Goal: Task Accomplishment & Management: Complete application form

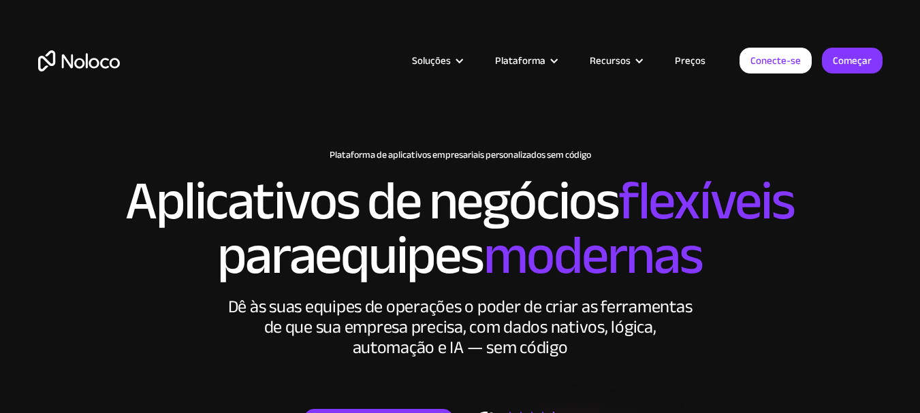
click at [701, 67] on font "Preços" at bounding box center [690, 60] width 31 height 19
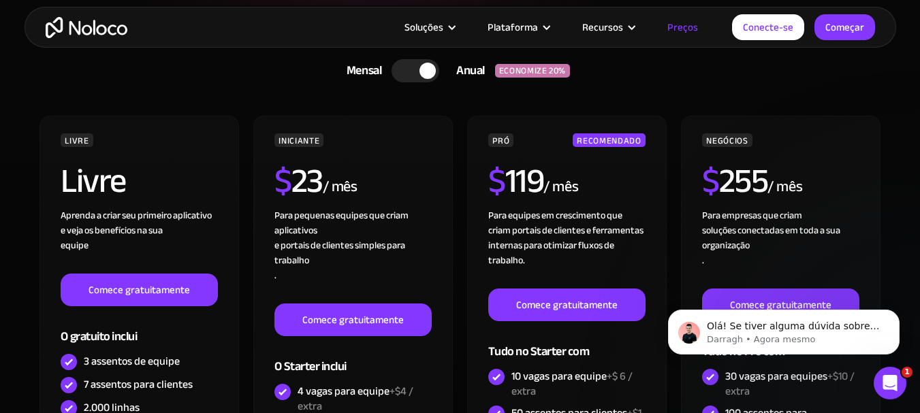
scroll to position [351, 0]
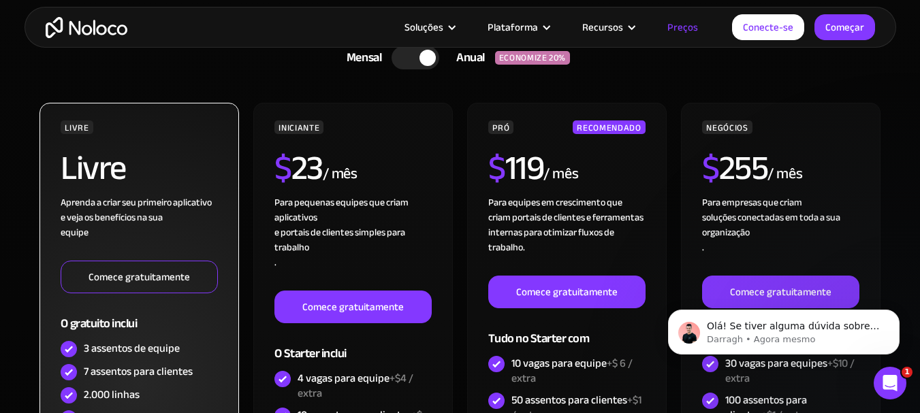
click at [131, 280] on font "Comece gratuitamente" at bounding box center [138, 277] width 101 height 19
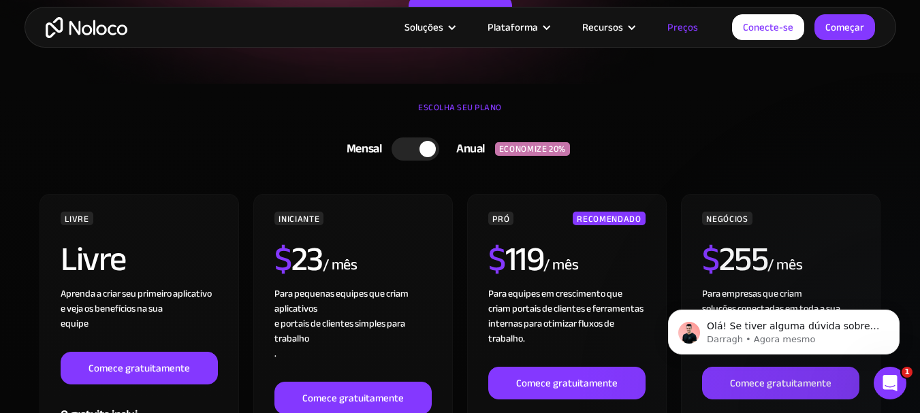
scroll to position [246, 0]
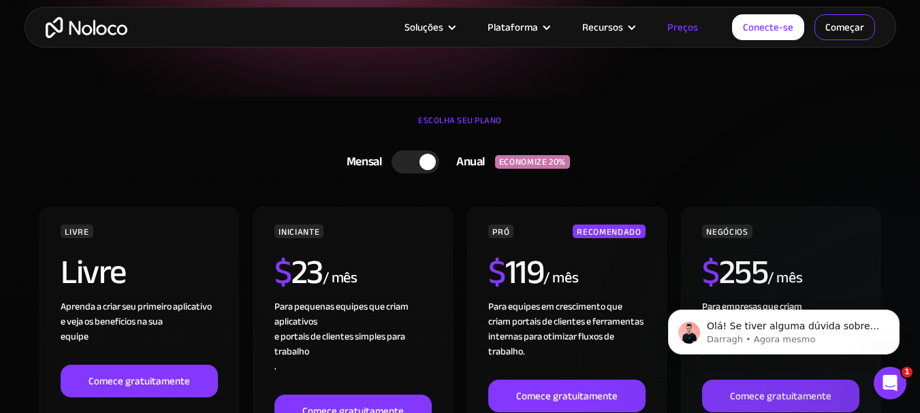
click at [854, 26] on font "Começar" at bounding box center [844, 27] width 39 height 19
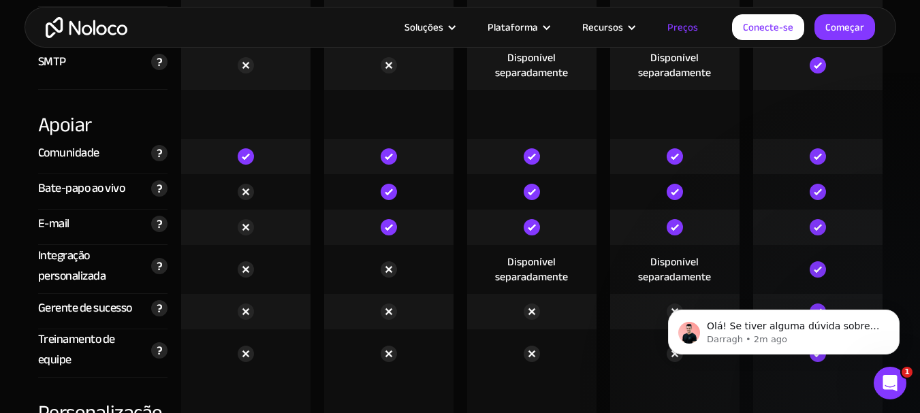
scroll to position [0, 0]
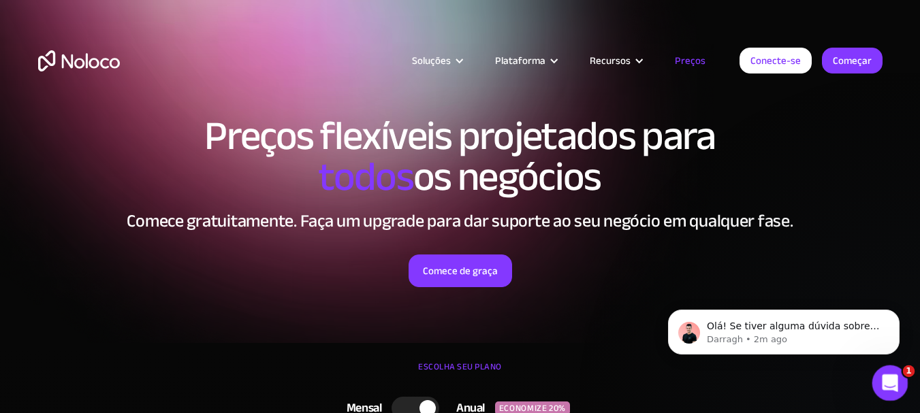
click at [894, 382] on icon "Abra o Intercom Messenger" at bounding box center [888, 381] width 22 height 22
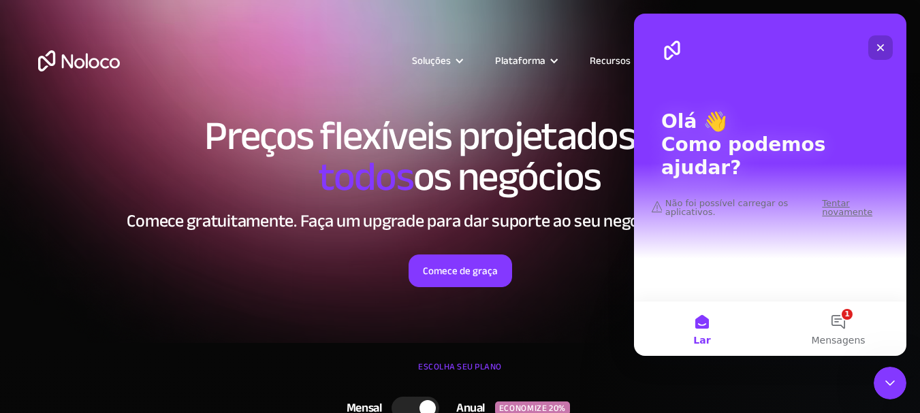
click at [880, 51] on icon "Fechar" at bounding box center [880, 47] width 11 height 11
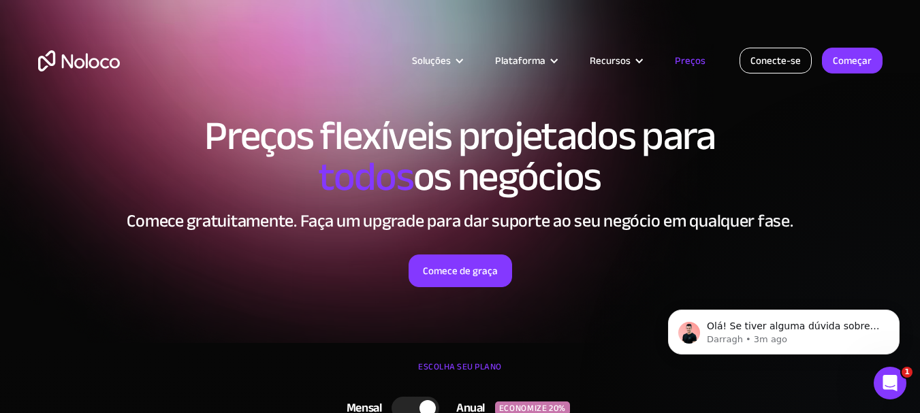
click at [780, 57] on font "Conecte-se" at bounding box center [775, 60] width 50 height 19
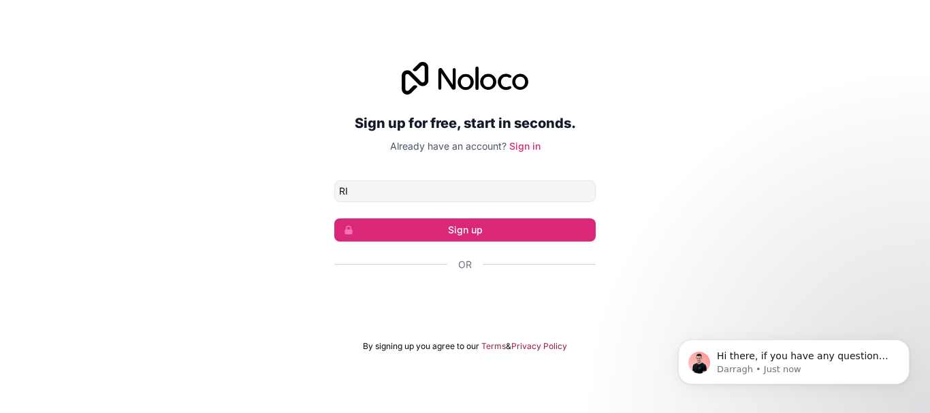
type input "R"
type input "ricardomobilidadesp@gmail.com"
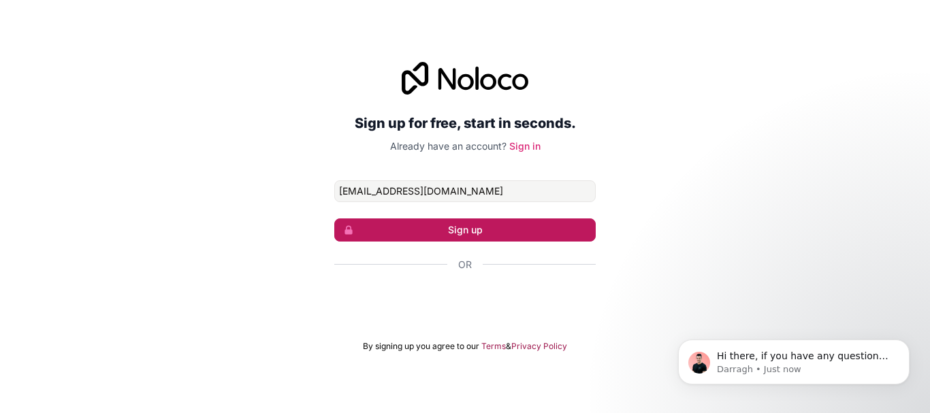
click at [476, 227] on button "Sign up" at bounding box center [464, 230] width 261 height 23
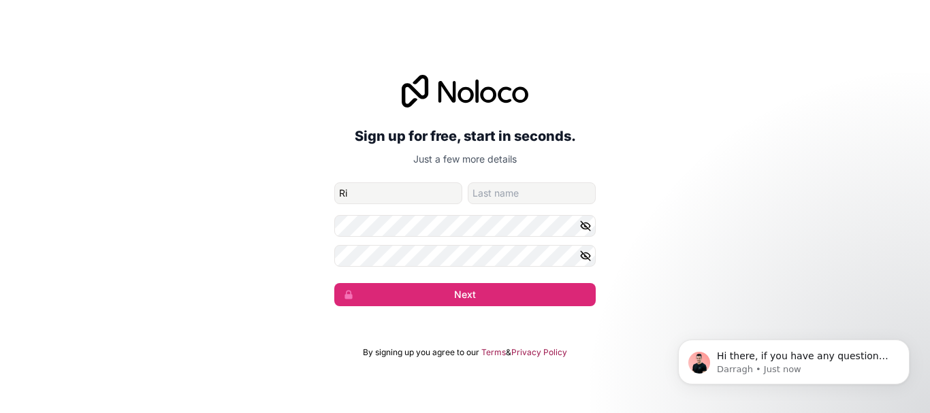
type input "RICARDO"
type input "[PERSON_NAME]"
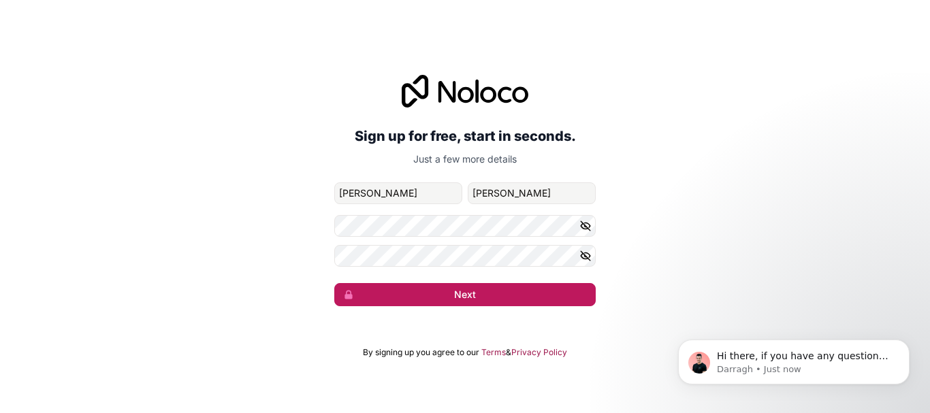
click at [472, 296] on button "Next" at bounding box center [464, 294] width 261 height 23
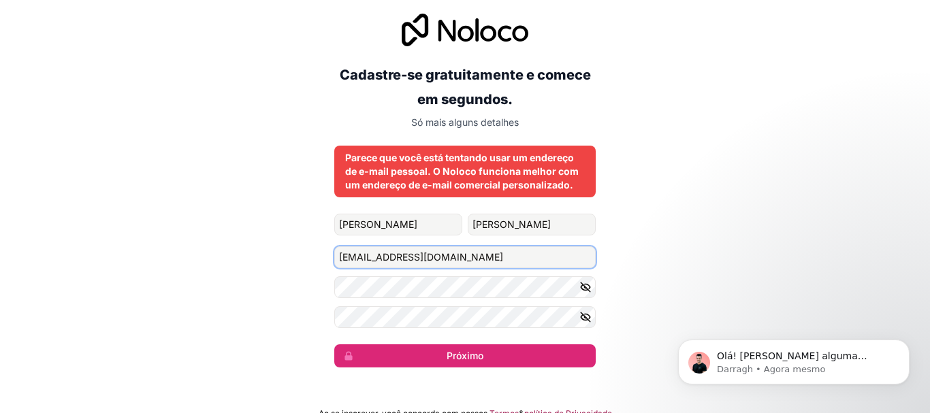
click at [496, 258] on input "ricardomobilidadesp@gmail.com" at bounding box center [464, 257] width 261 height 22
type input "r"
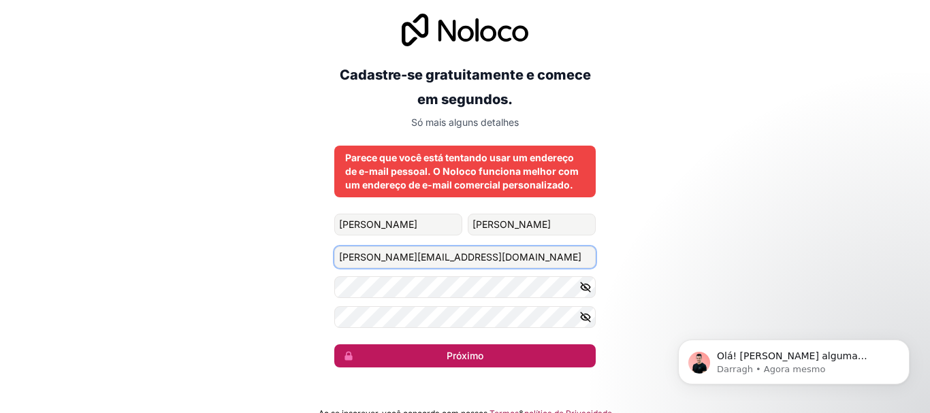
type input "ricardo@rmonteiroproducoes.com.br"
click at [472, 359] on font "Próximo" at bounding box center [465, 356] width 37 height 12
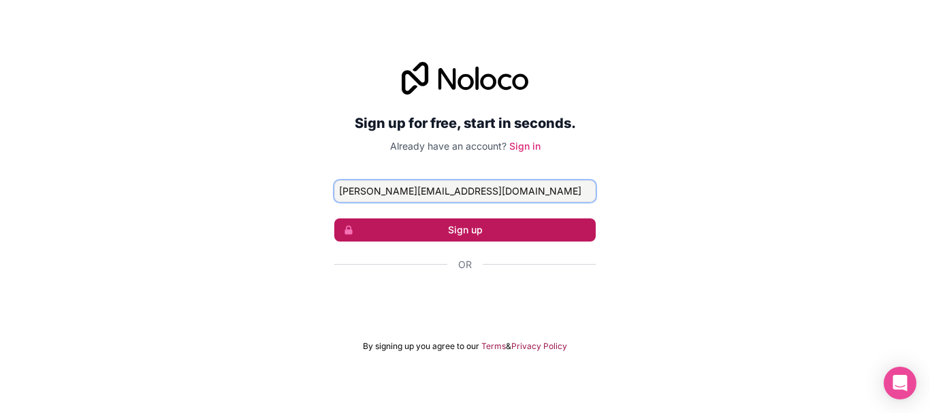
type input "[PERSON_NAME][EMAIL_ADDRESS][DOMAIN_NAME]"
click at [472, 234] on button "Sign up" at bounding box center [464, 230] width 261 height 23
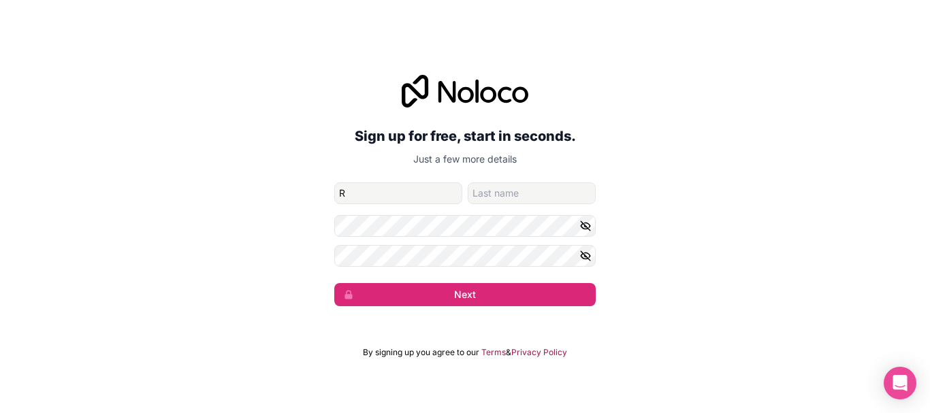
type input "[PERSON_NAME]"
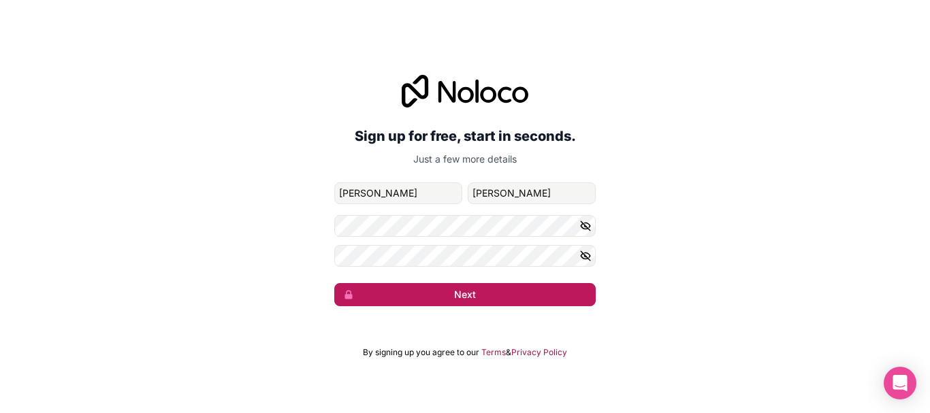
click at [428, 297] on button "Next" at bounding box center [464, 294] width 261 height 23
